Goal: Use online tool/utility: Use online tool/utility

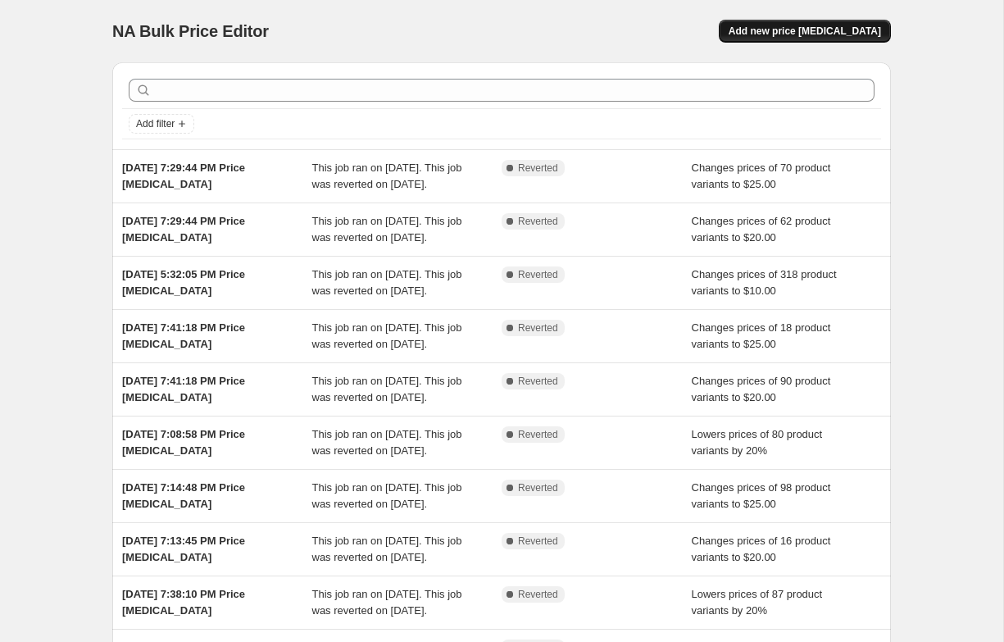
click at [813, 33] on span "Add new price [MEDICAL_DATA]" at bounding box center [805, 31] width 153 height 13
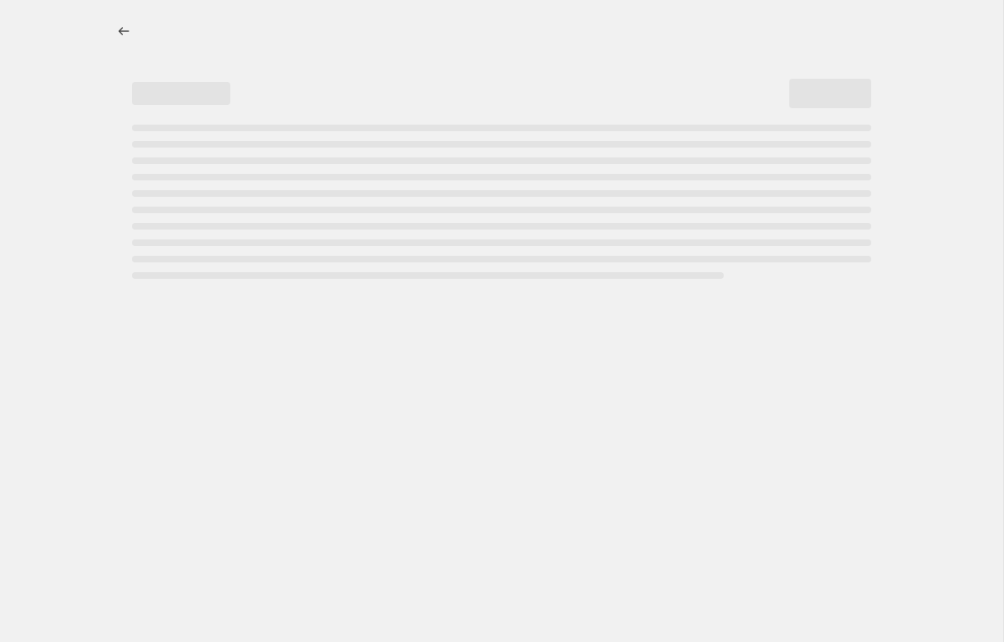
select select "percentage"
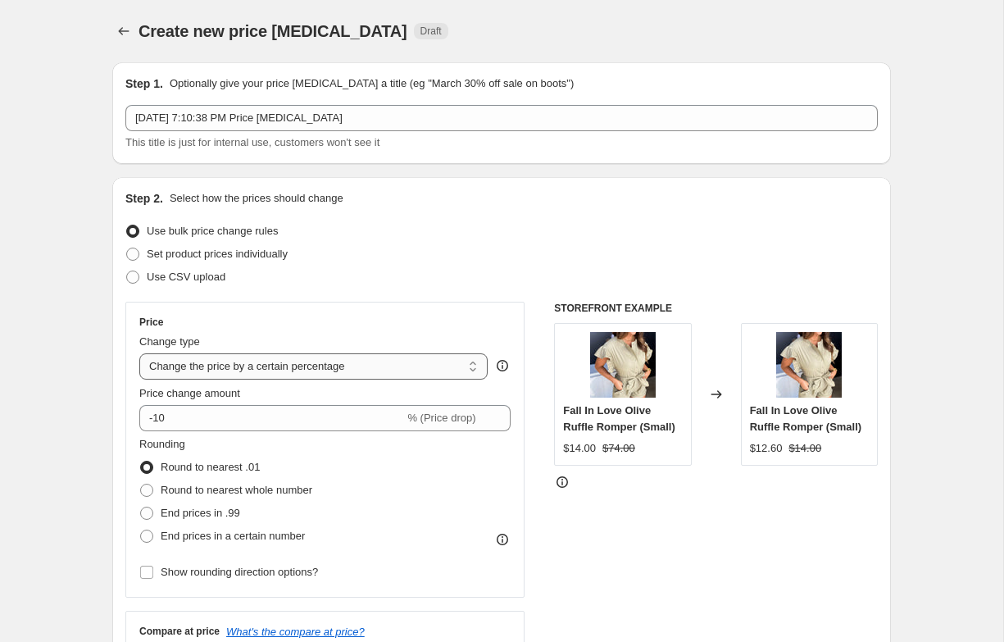
click at [211, 368] on select "Change the price to a certain amount Change the price by a certain amount Chang…" at bounding box center [313, 366] width 348 height 26
click at [139, 353] on select "Change the price to a certain amount Change the price by a certain amount Chang…" at bounding box center [313, 366] width 348 height 26
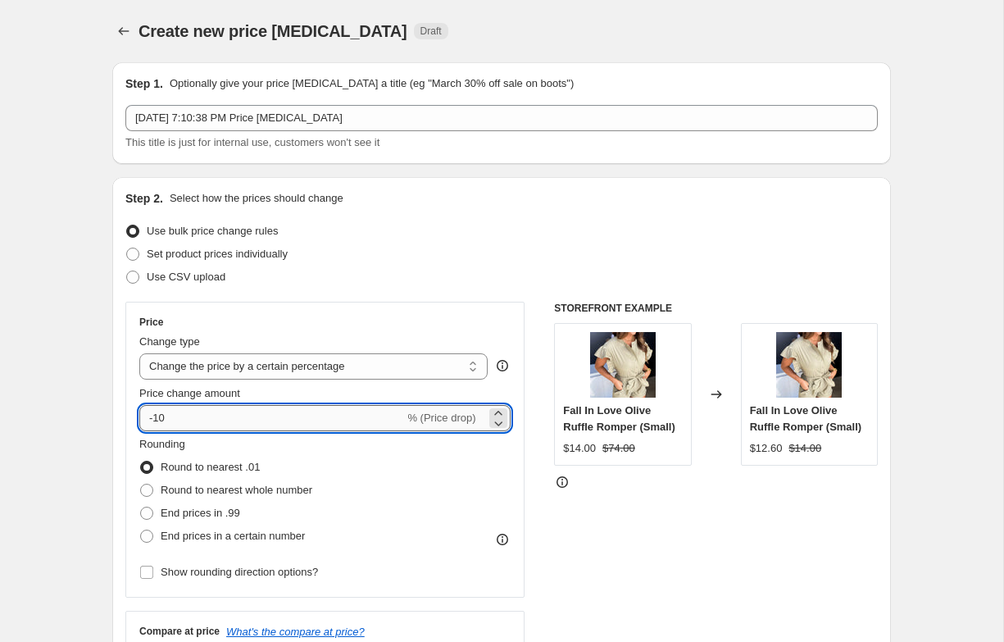
click at [159, 422] on input "-10" at bounding box center [271, 418] width 265 height 26
type input "-20"
click at [328, 449] on div "Rounding Round to nearest .01 Round to nearest whole number End prices in .99 E…" at bounding box center [324, 492] width 371 height 112
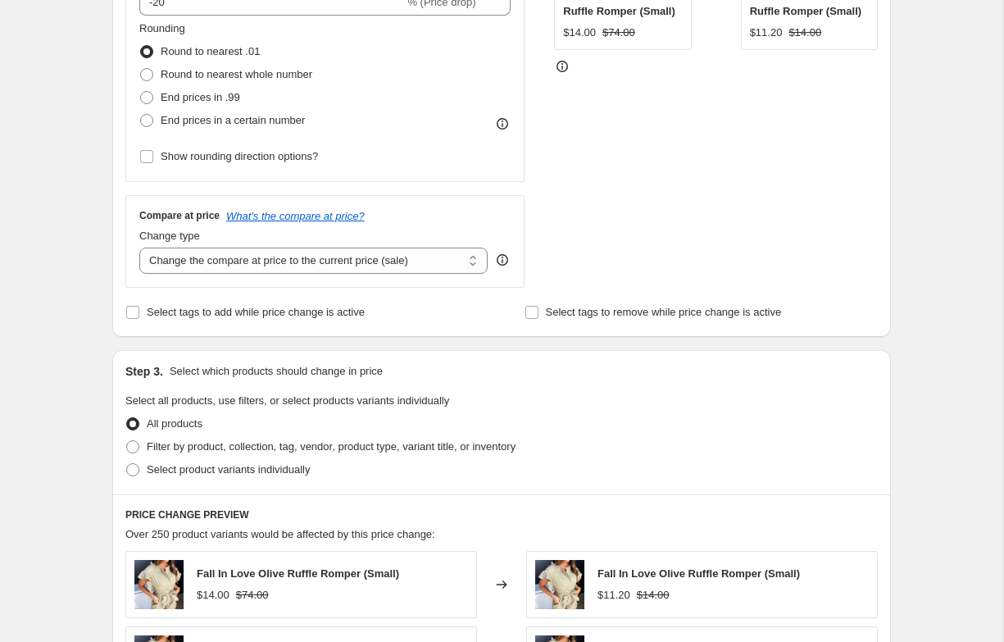
scroll to position [436, 0]
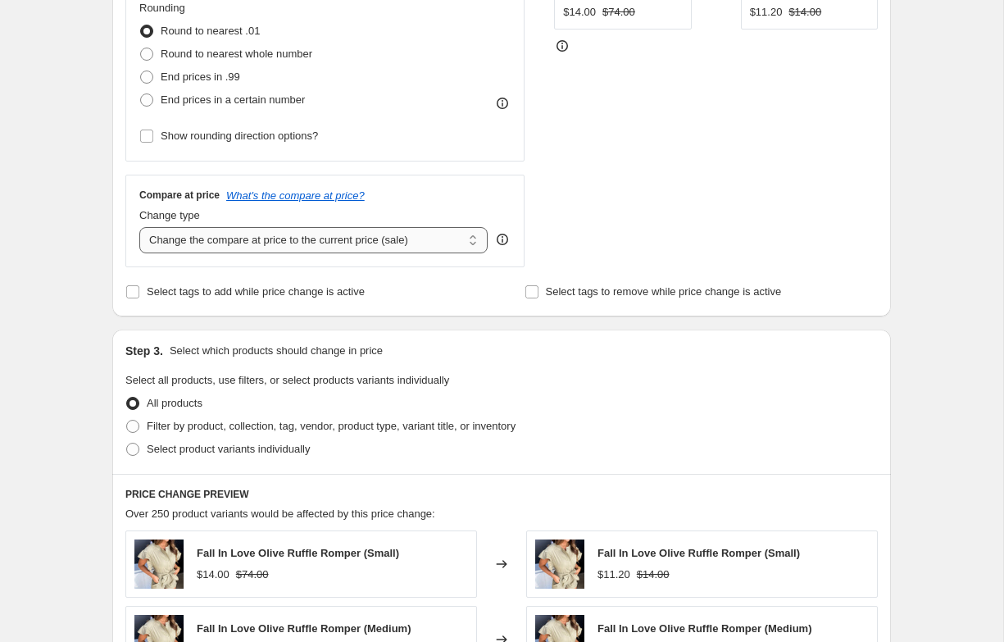
click at [351, 244] on select "Change the compare at price to the current price (sale) Change the compare at p…" at bounding box center [313, 240] width 348 height 26
select select "no_change"
click at [139, 227] on select "Change the compare at price to the current price (sale) Change the compare at p…" at bounding box center [313, 240] width 348 height 26
click at [369, 330] on div "Step 3. Select which products should change in price Select all products, use f…" at bounding box center [501, 402] width 779 height 144
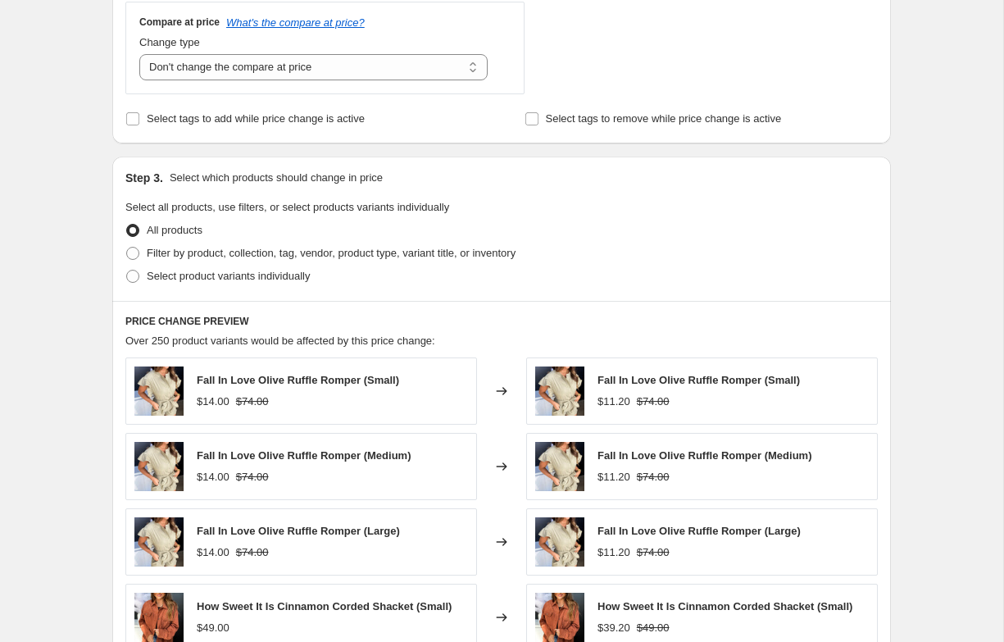
scroll to position [667, 0]
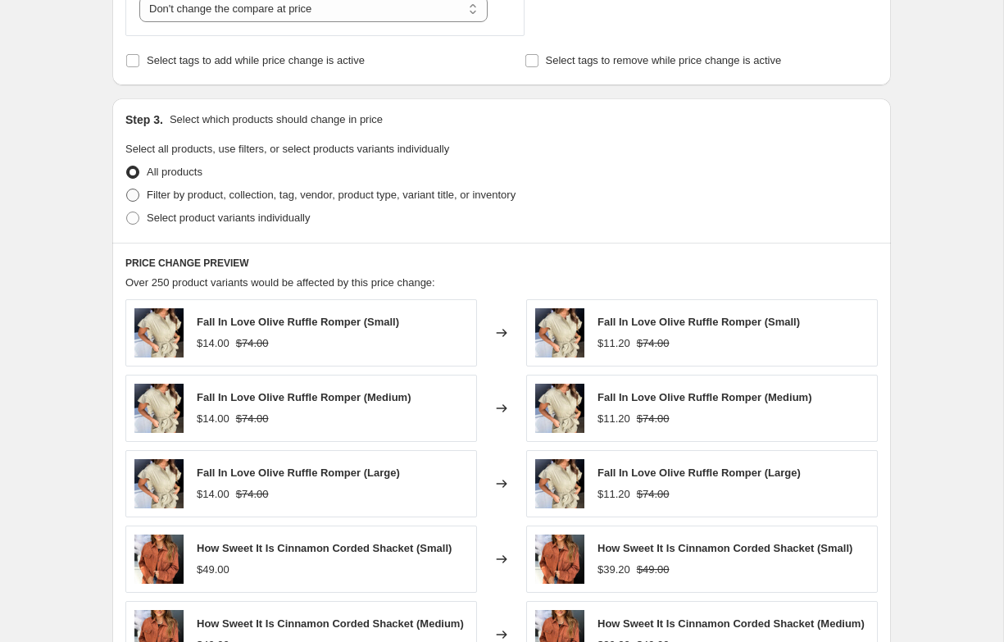
click at [129, 196] on span at bounding box center [132, 195] width 13 height 13
click at [127, 189] on input "Filter by product, collection, tag, vendor, product type, variant title, or inv…" at bounding box center [126, 189] width 1 height 1
radio input "true"
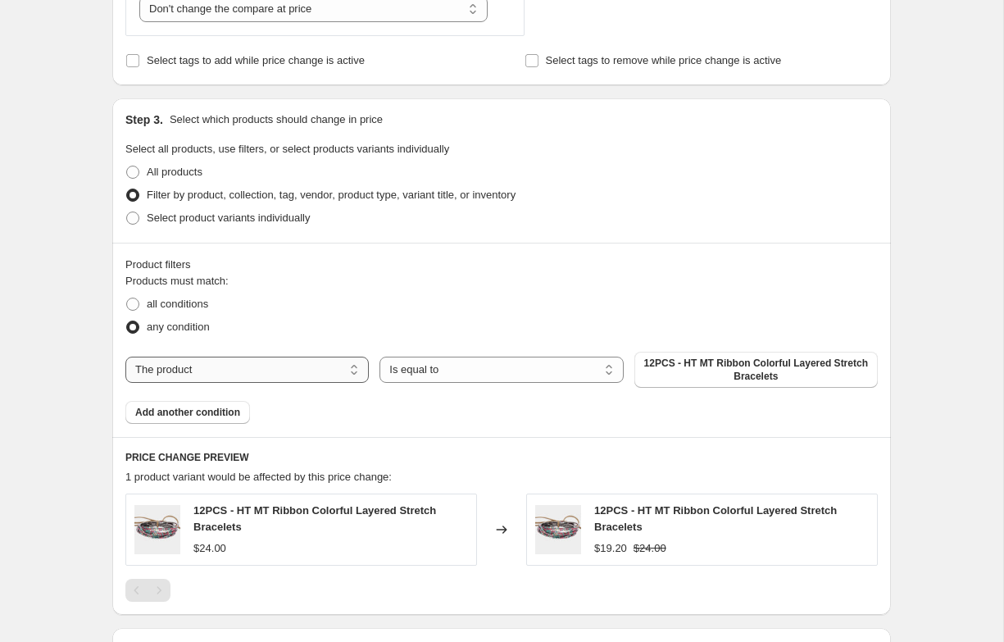
click at [212, 368] on select "The product The product's collection The product's tag The product's vendor The…" at bounding box center [247, 370] width 244 height 26
select select "collection"
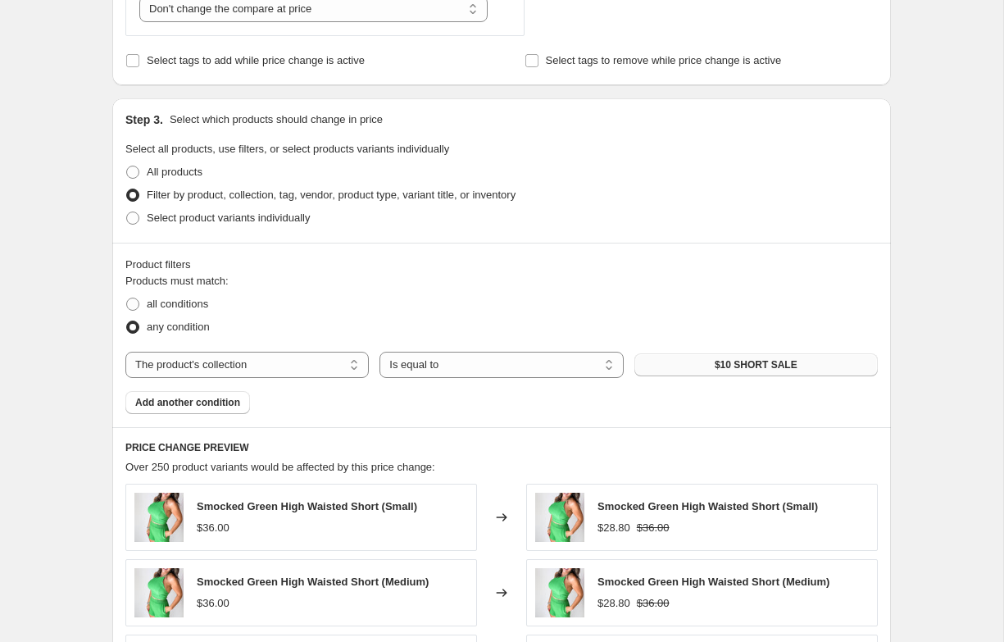
click at [664, 359] on button "$10 SHORT SALE" at bounding box center [757, 364] width 244 height 23
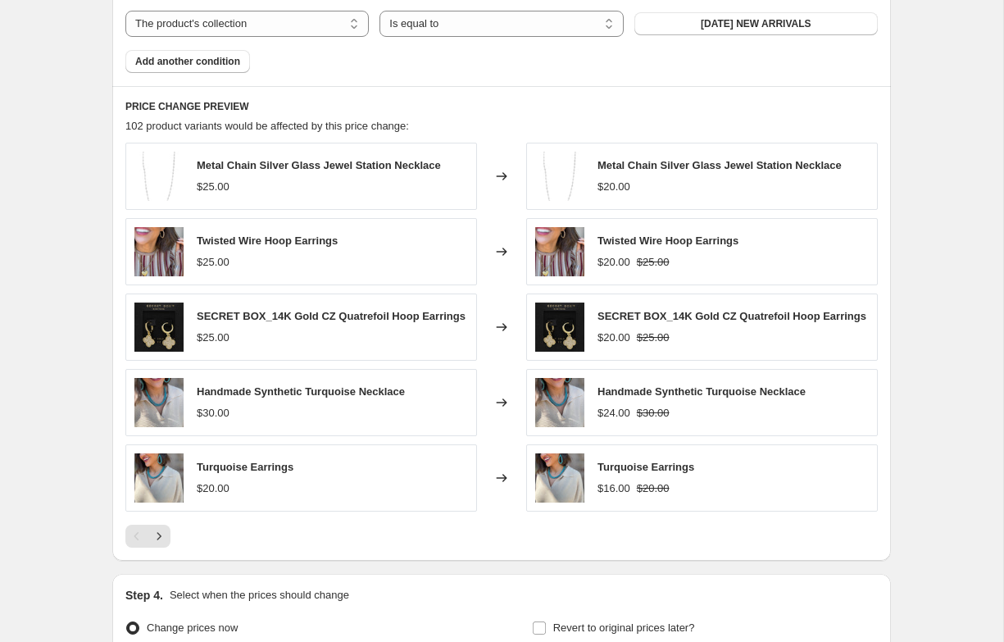
scroll to position [1182, 0]
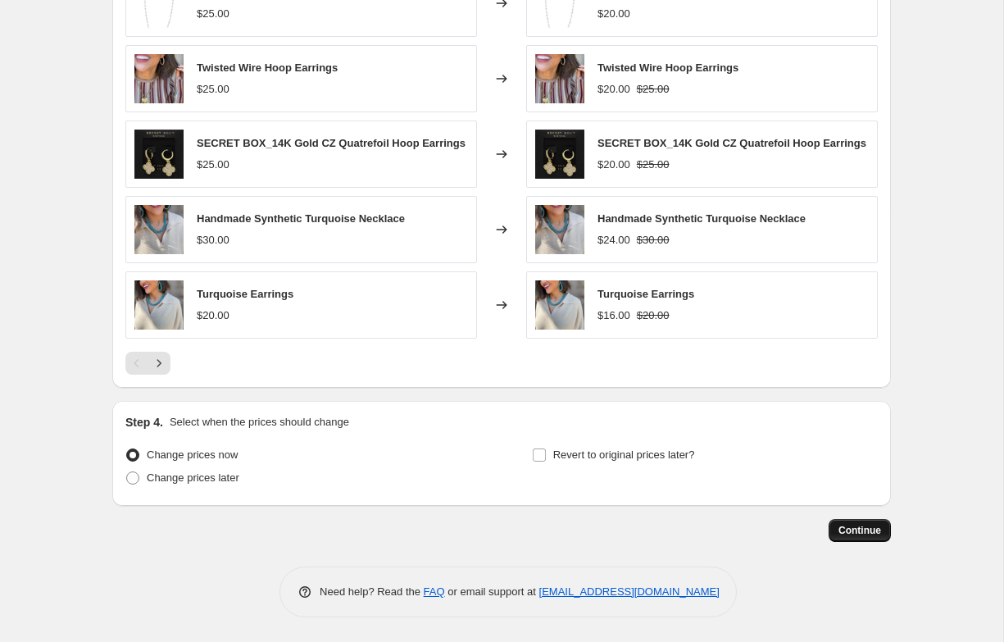
click at [841, 526] on span "Continue" at bounding box center [860, 530] width 43 height 13
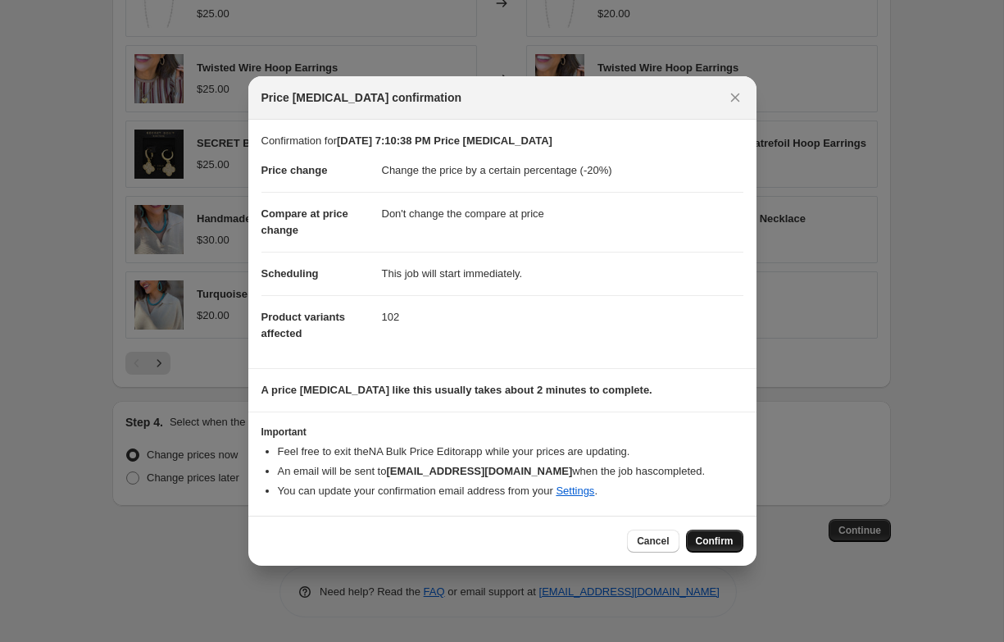
click at [705, 542] on span "Confirm" at bounding box center [715, 541] width 38 height 13
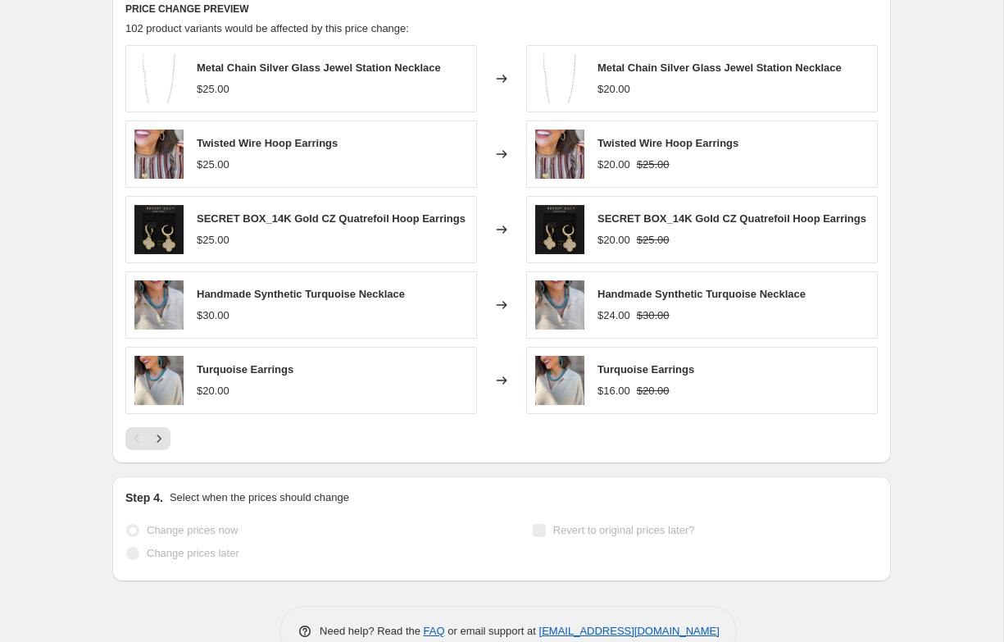
scroll to position [1224, 0]
